Goal: Task Accomplishment & Management: Use online tool/utility

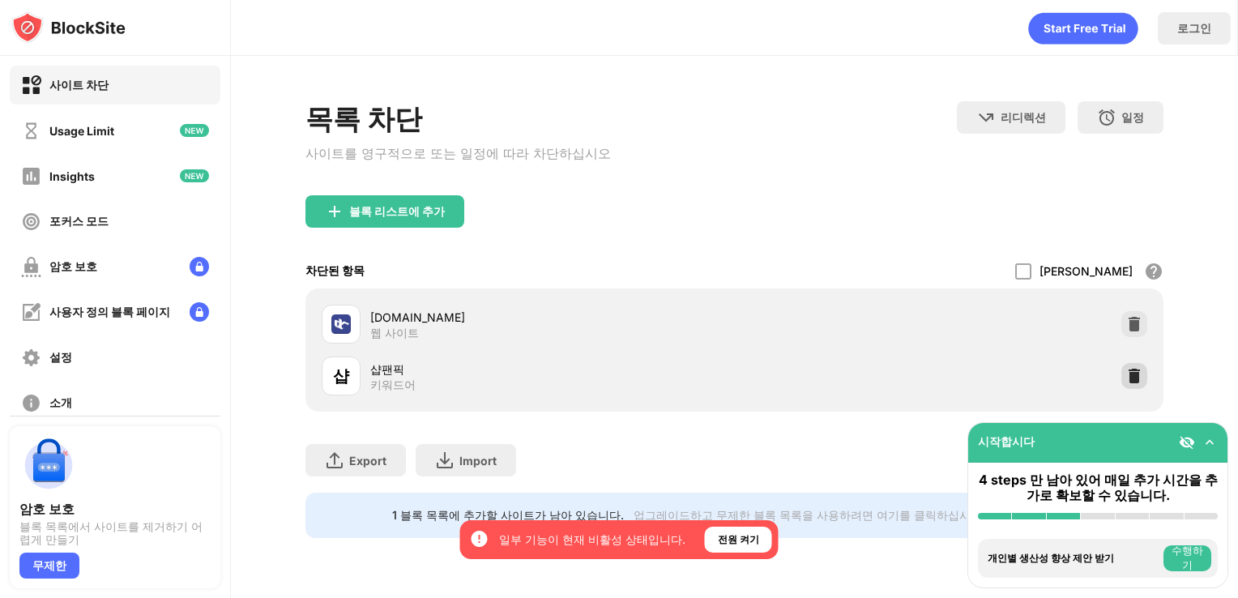
drag, startPoint x: 1139, startPoint y: 380, endPoint x: 987, endPoint y: 356, distance: 154.2
click at [1139, 380] on img at bounding box center [1134, 376] width 16 height 16
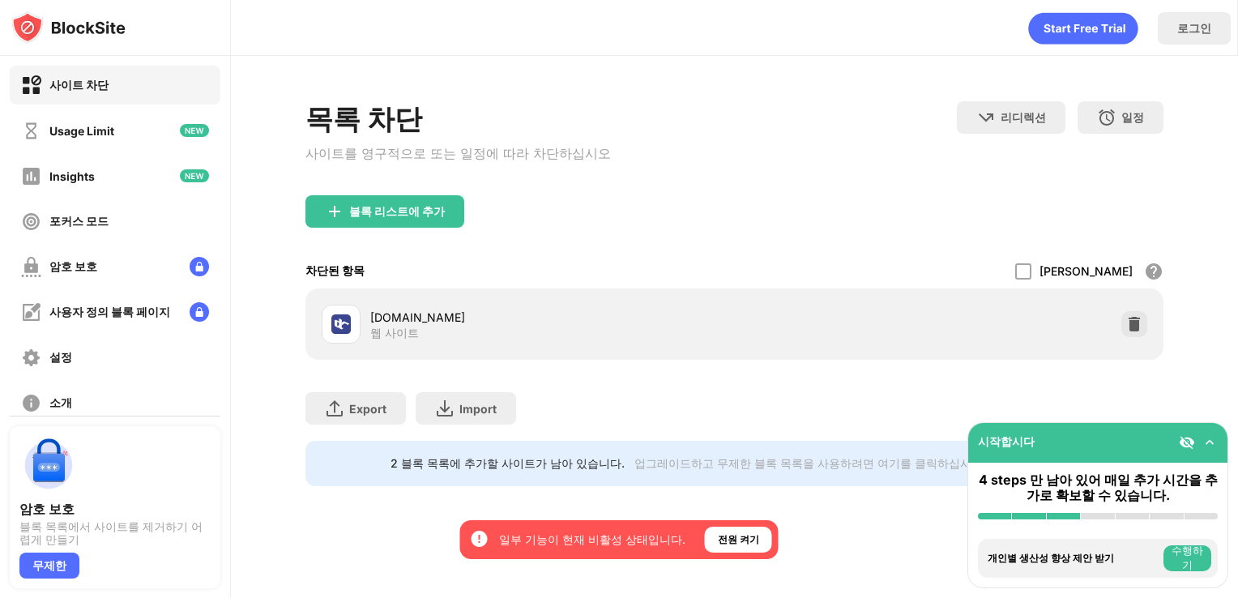
click at [358, 236] on div "블록 리스트에 추가" at bounding box center [734, 224] width 859 height 58
click at [357, 218] on div "블록 리스트에 추가" at bounding box center [397, 211] width 96 height 13
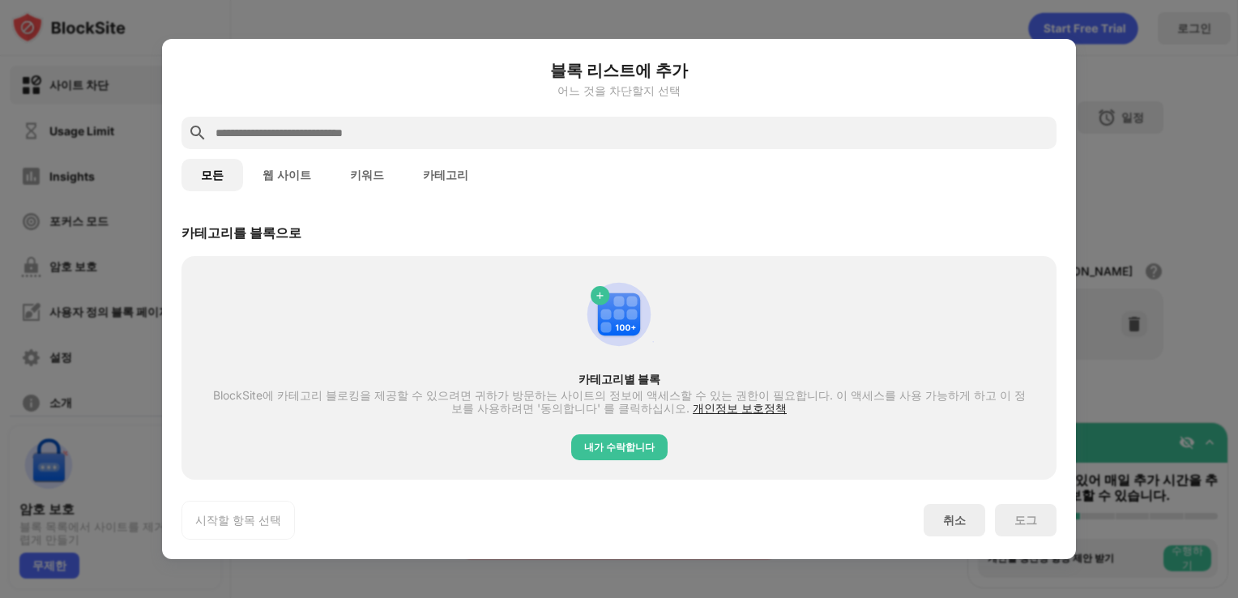
click at [378, 138] on input "text" at bounding box center [632, 132] width 836 height 19
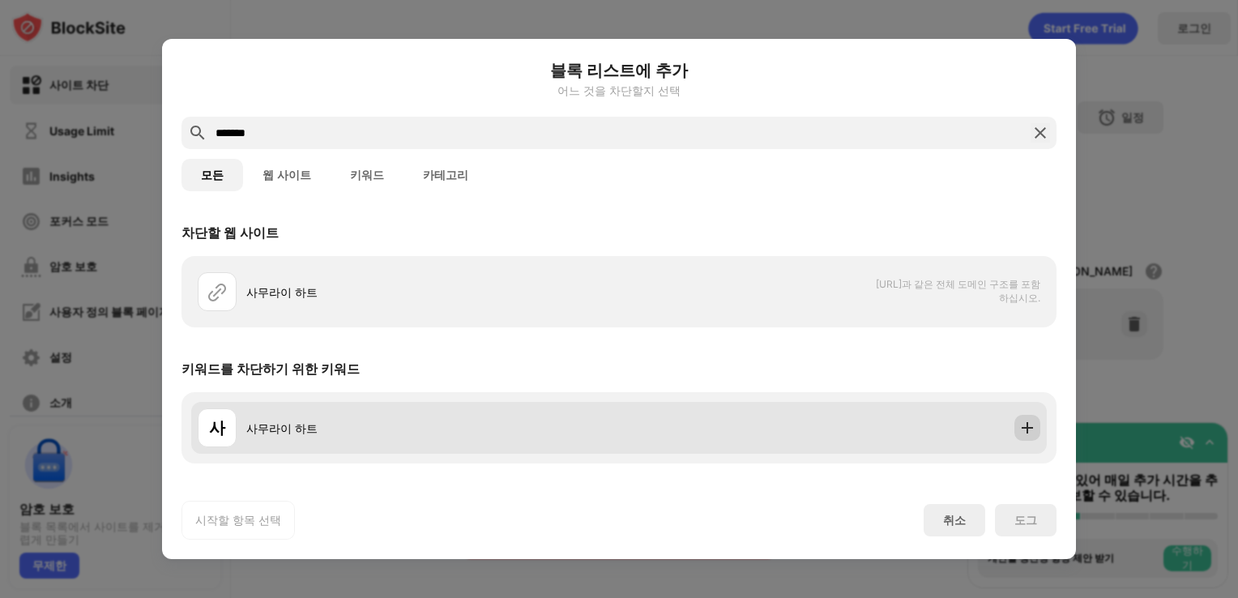
type input "*******"
click at [1026, 438] on div "차단할 웹 사이트 사무라이 하트 [URL]과 같은 전체 도메인 구조를 포함하십시오. 키워드를 차단하기 위한 키워드 사 [PERSON_NAME]" at bounding box center [619, 346] width 914 height 271
click at [1024, 430] on img at bounding box center [1027, 428] width 16 height 16
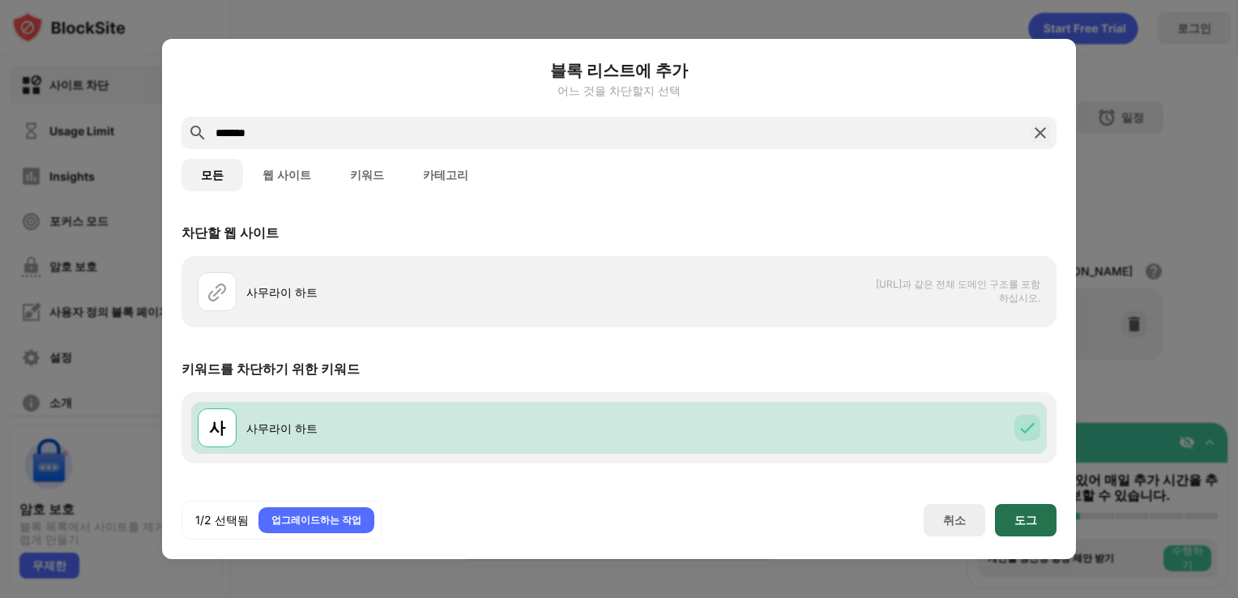
click at [1044, 520] on div "도그" at bounding box center [1026, 520] width 62 height 32
